Goal: Check status: Check status

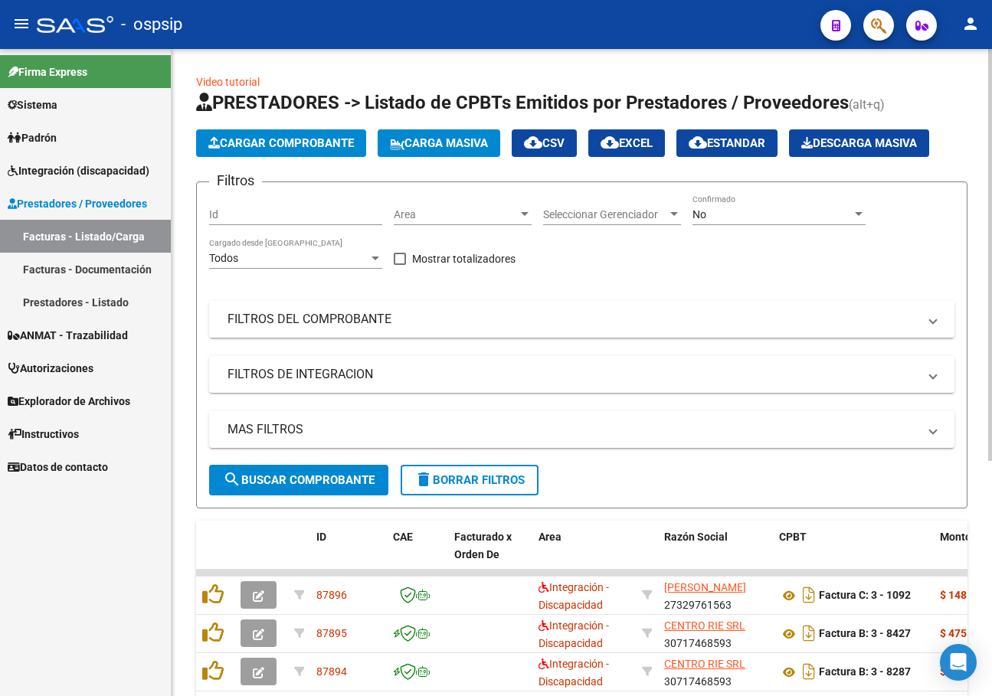
click at [564, 319] on mat-panel-title "FILTROS DEL COMPROBANTE" at bounding box center [573, 319] width 690 height 17
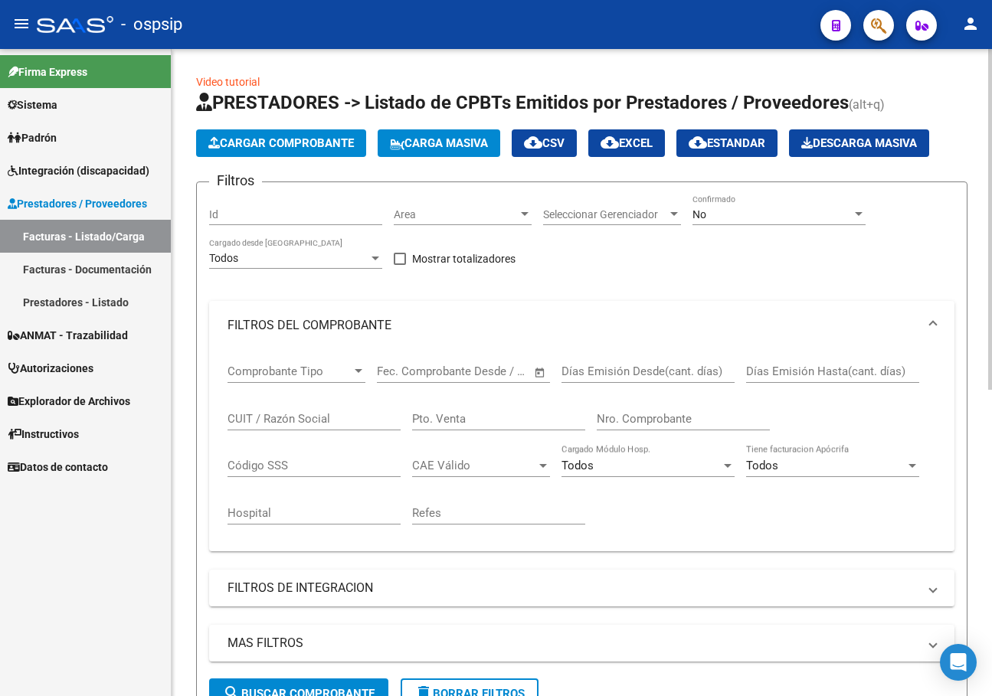
click at [265, 417] on input "CUIT / Razón Social" at bounding box center [314, 419] width 173 height 14
type input "v"
paste input "27-20695652-1"
type input "27-20695652-1"
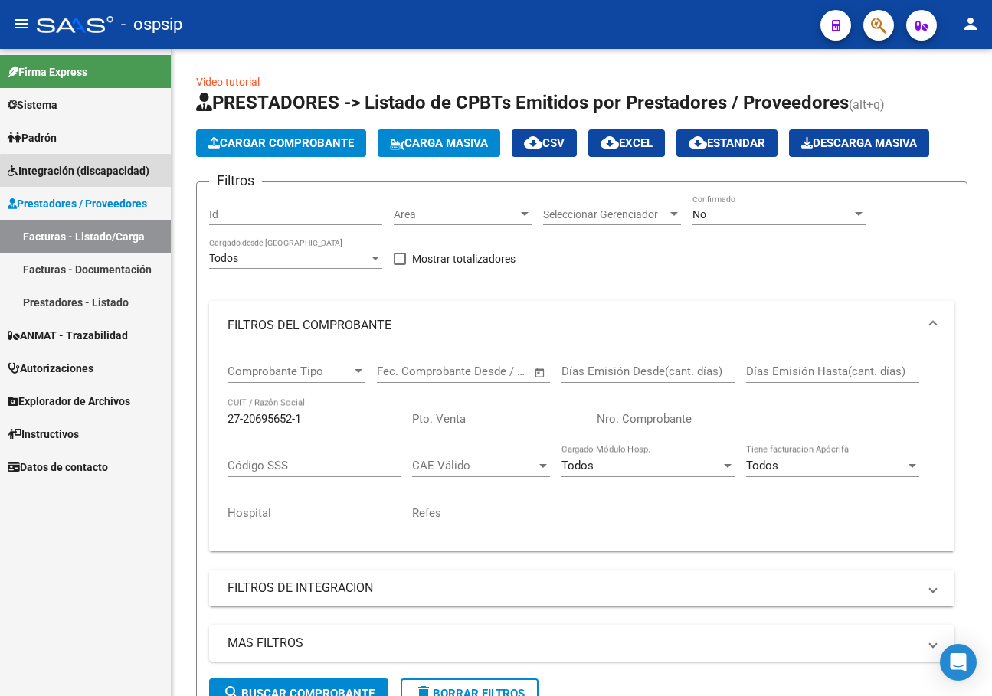
click at [113, 178] on span "Integración (discapacidad)" at bounding box center [79, 170] width 142 height 17
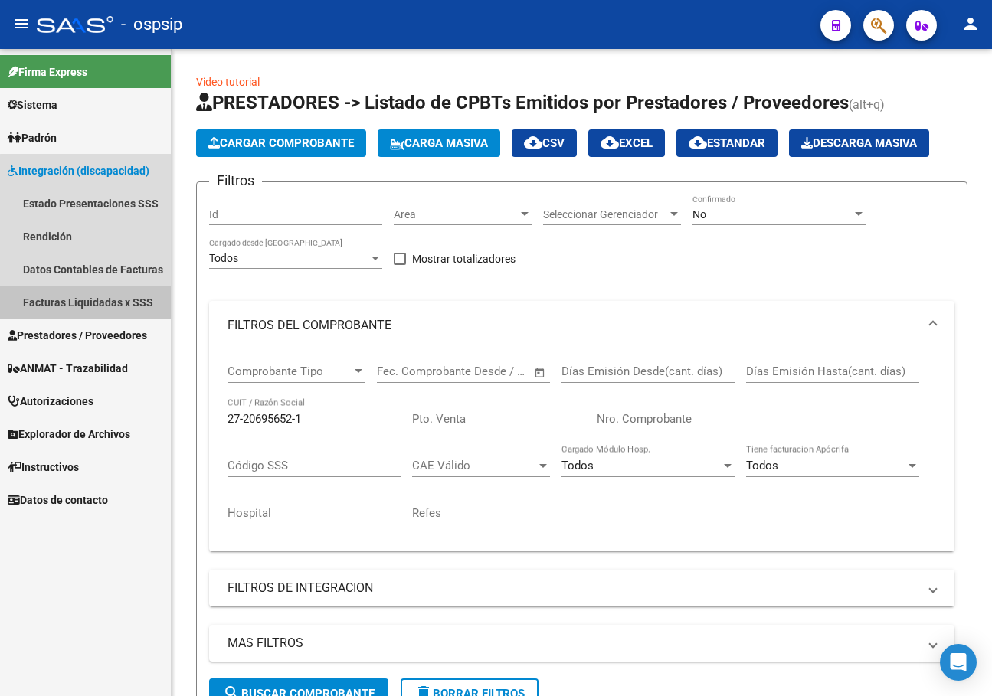
click at [102, 299] on link "Facturas Liquidadas x SSS" at bounding box center [85, 302] width 171 height 33
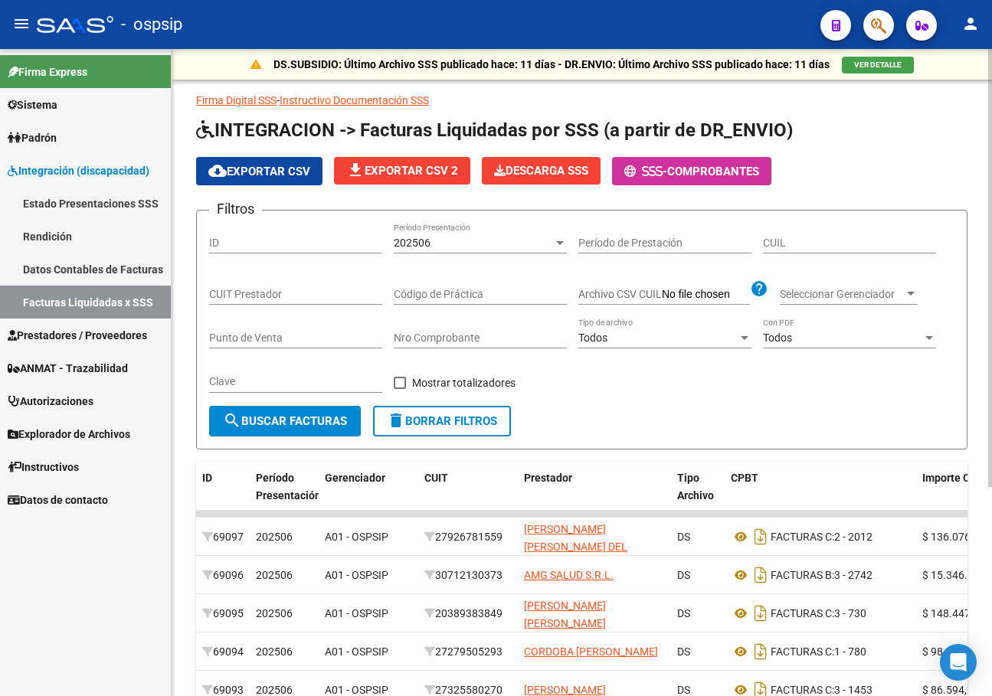
click at [253, 283] on div "CUIT Prestador" at bounding box center [295, 289] width 173 height 31
paste input "27-20695652-1"
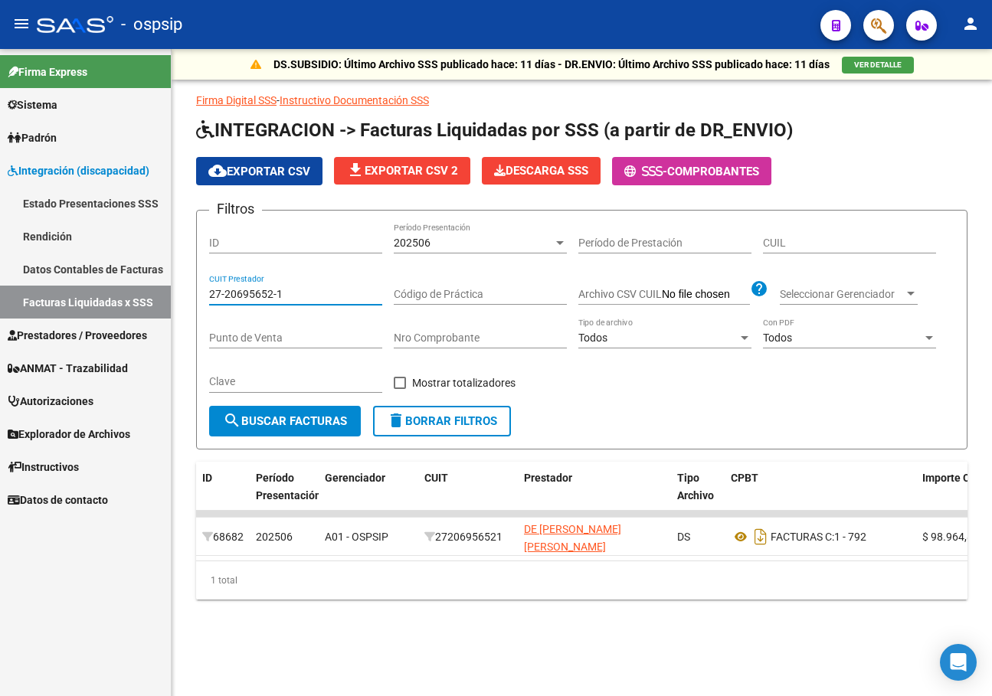
type input "27-20695652-1"
click at [483, 253] on div "202506 Período Presentación" at bounding box center [480, 238] width 173 height 31
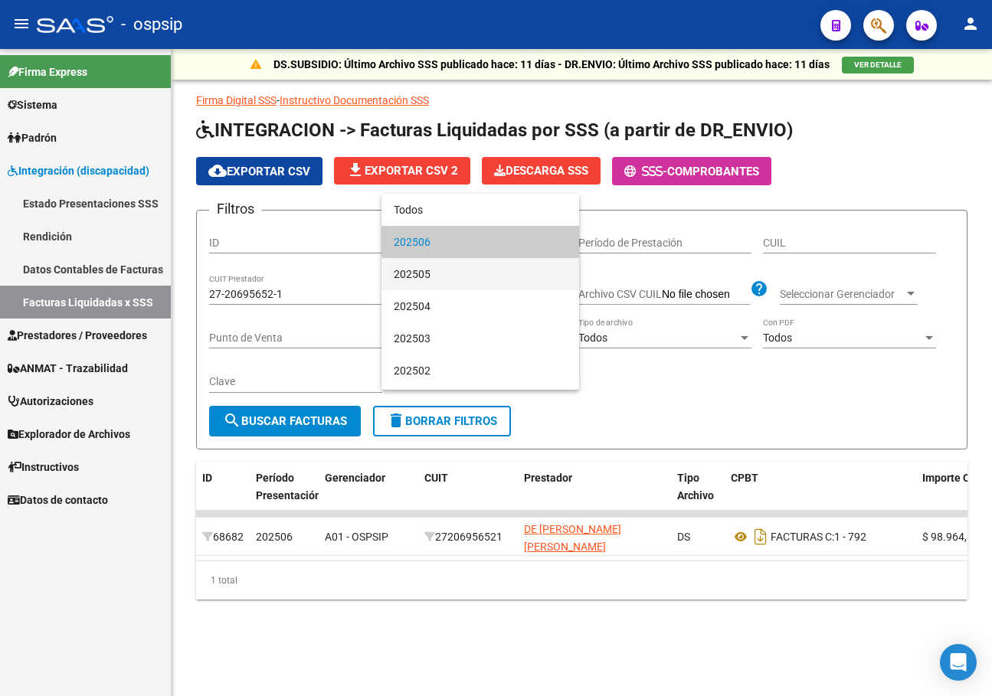
click at [470, 273] on span "202505" at bounding box center [480, 274] width 173 height 32
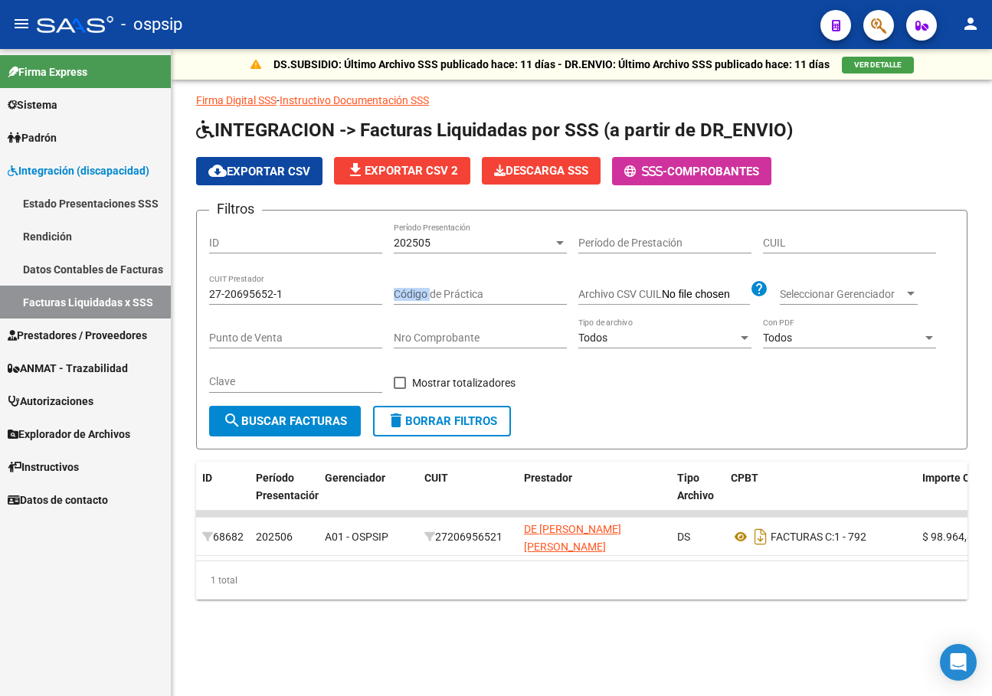
click at [470, 274] on div "Código de Práctica" at bounding box center [480, 289] width 173 height 31
click at [477, 248] on div "202505" at bounding box center [473, 243] width 159 height 13
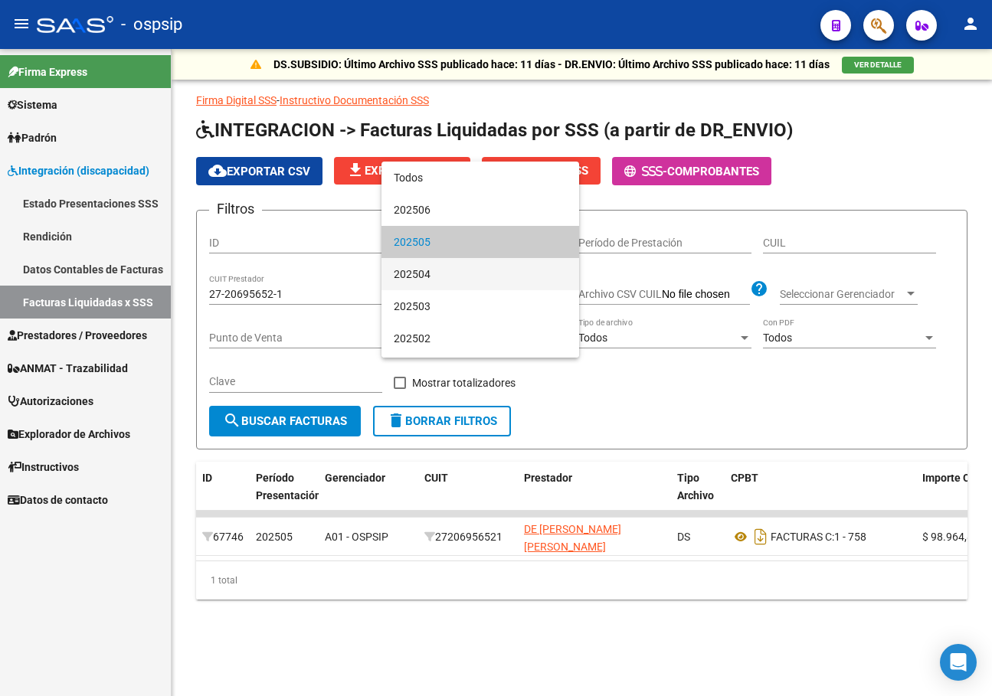
click at [471, 271] on span "202504" at bounding box center [480, 274] width 173 height 32
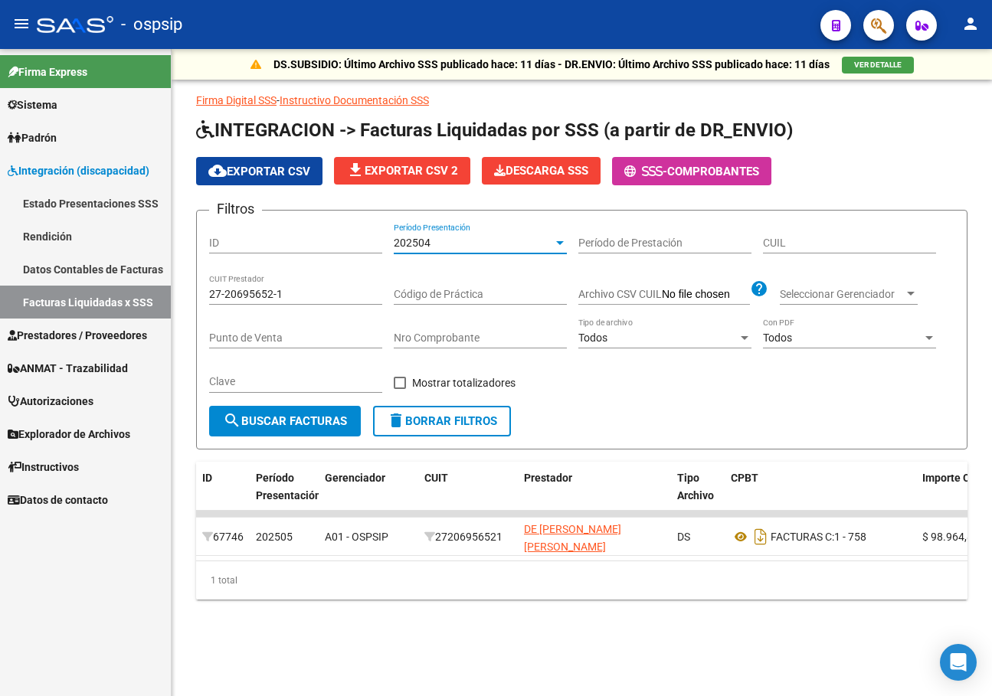
click at [463, 289] on input "Código de Práctica" at bounding box center [480, 294] width 173 height 13
